Goal: Transaction & Acquisition: Purchase product/service

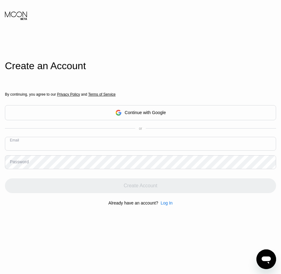
paste input "[EMAIL_ADDRESS][DOMAIN_NAME]"
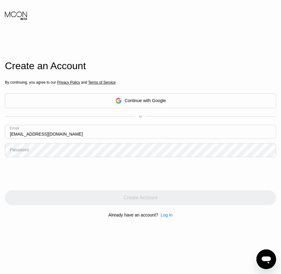
type input "[EMAIL_ADDRESS][DOMAIN_NAME]"
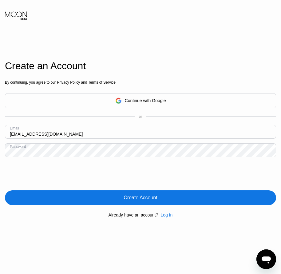
click at [134, 204] on div "Create Account" at bounding box center [140, 197] width 271 height 15
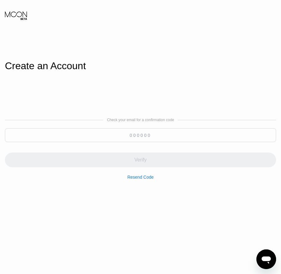
paste input "325552"
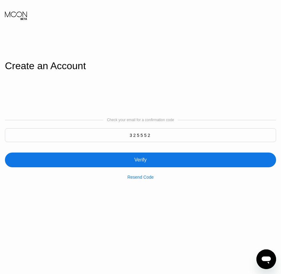
type input "325552"
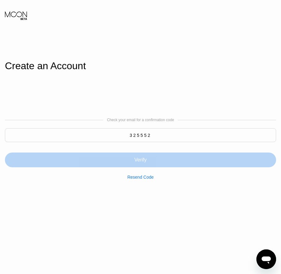
click at [144, 163] on div "Verify" at bounding box center [140, 160] width 12 height 6
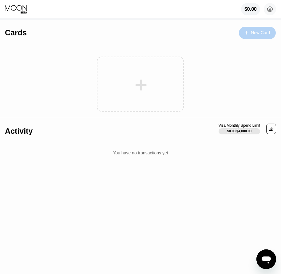
click at [260, 34] on div "New Card" at bounding box center [260, 32] width 19 height 5
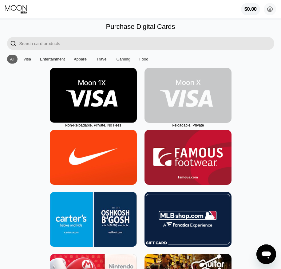
click at [183, 121] on img at bounding box center [187, 95] width 87 height 55
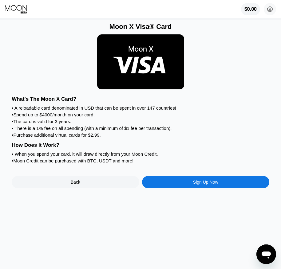
click at [195, 188] on div "Sign Up Now" at bounding box center [205, 182] width 127 height 12
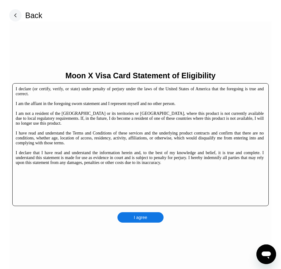
click at [141, 217] on div "I agree" at bounding box center [141, 218] width 14 height 6
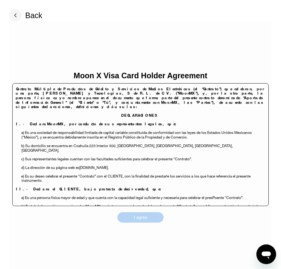
click at [145, 219] on div "I agree" at bounding box center [141, 218] width 14 height 6
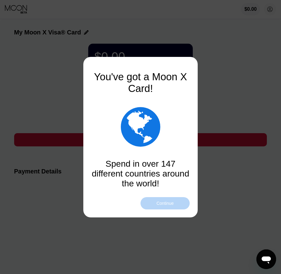
click at [162, 204] on div "Continue" at bounding box center [164, 203] width 17 height 5
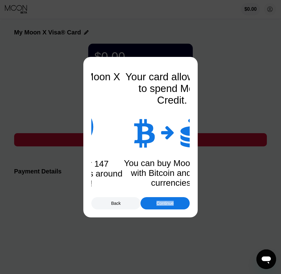
click at [162, 204] on div "Continue" at bounding box center [164, 203] width 17 height 5
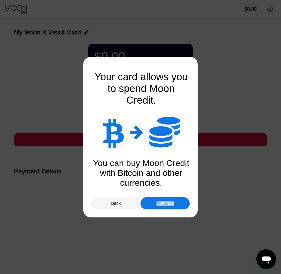
click at [162, 204] on div "Continue" at bounding box center [164, 203] width 17 height 5
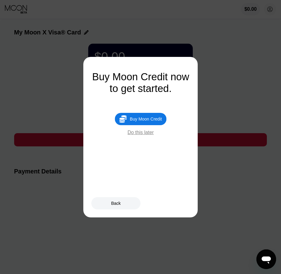
click at [152, 121] on div "Buy Moon Credit" at bounding box center [146, 119] width 32 height 5
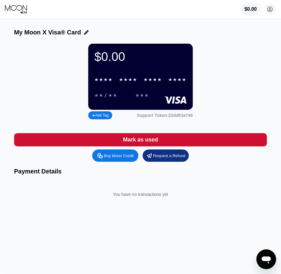
type input "0"
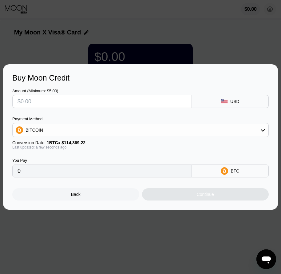
click at [99, 197] on div "Back" at bounding box center [75, 194] width 127 height 12
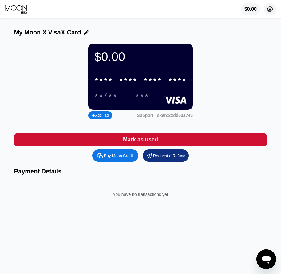
click at [266, 11] on circle at bounding box center [270, 9] width 12 height 12
